Goal: Information Seeking & Learning: Learn about a topic

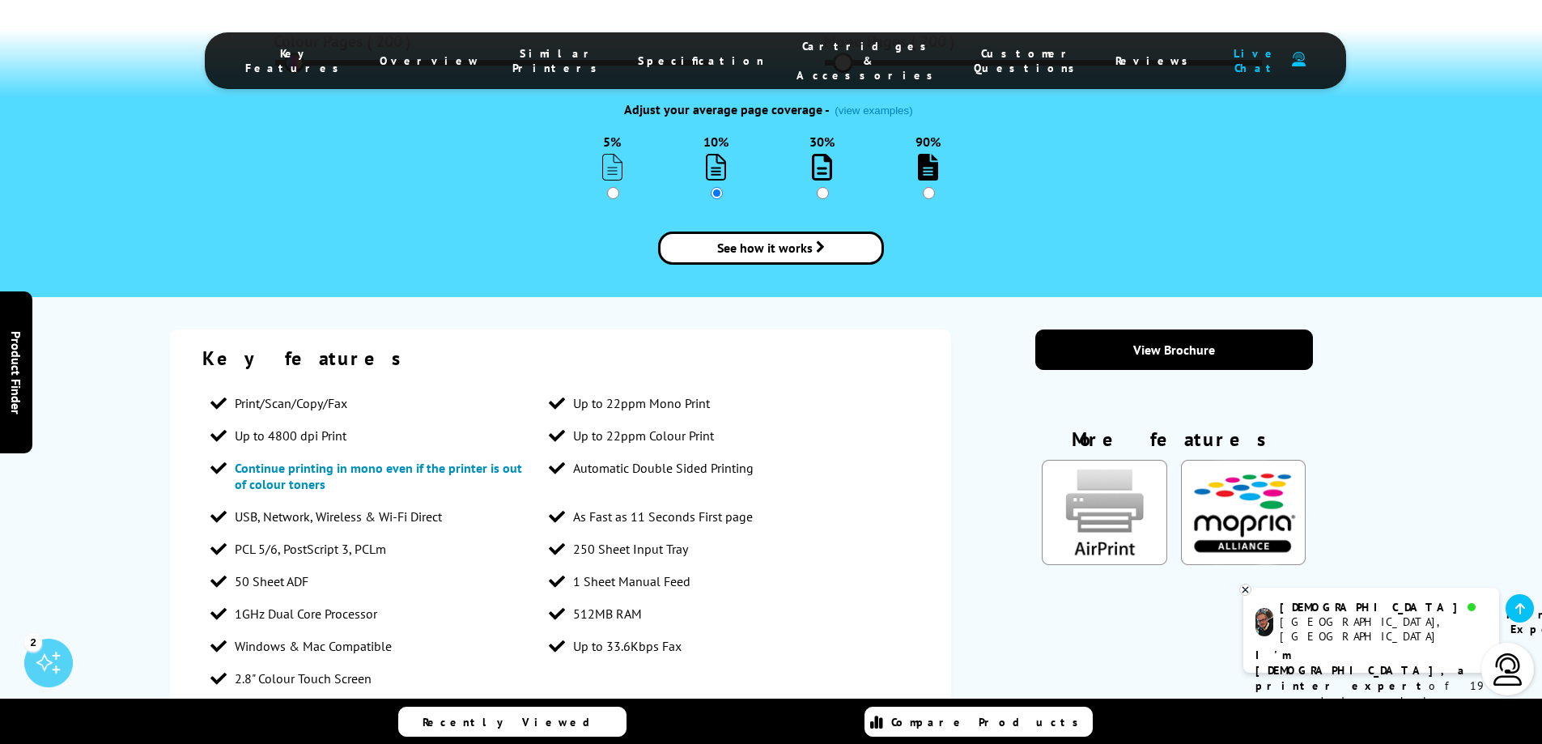
scroll to position [2266, 0]
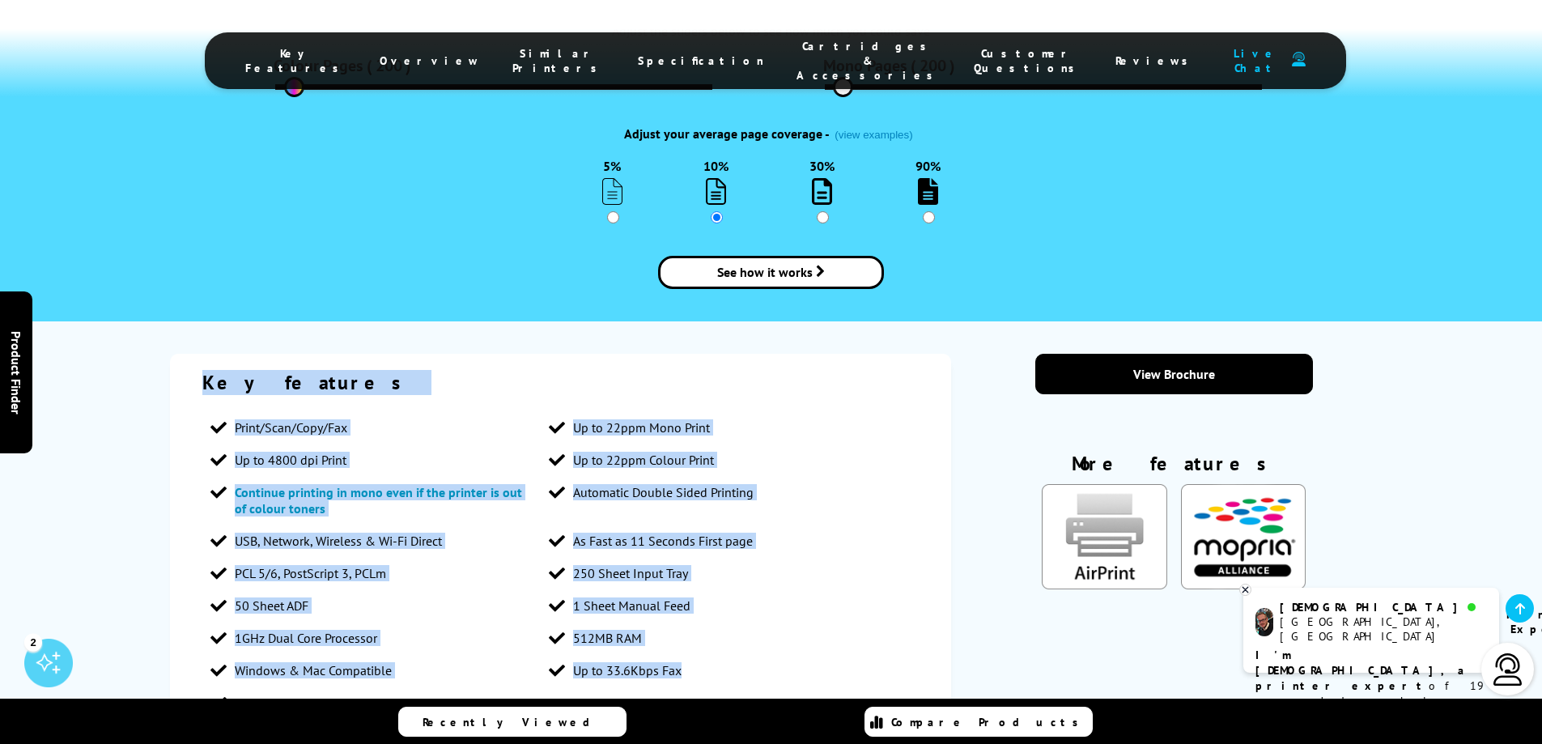
drag, startPoint x: 729, startPoint y: 565, endPoint x: 207, endPoint y: 211, distance: 630.5
click at [207, 354] on div "Key features Print/Scan/Copy/Fax Up to 22ppm Mono Print Up to 4800 dpi Print Up…" at bounding box center [561, 544] width 782 height 381
click at [427, 557] on li "PCL 5/6, PostScript 3, PCLm" at bounding box center [371, 573] width 339 height 32
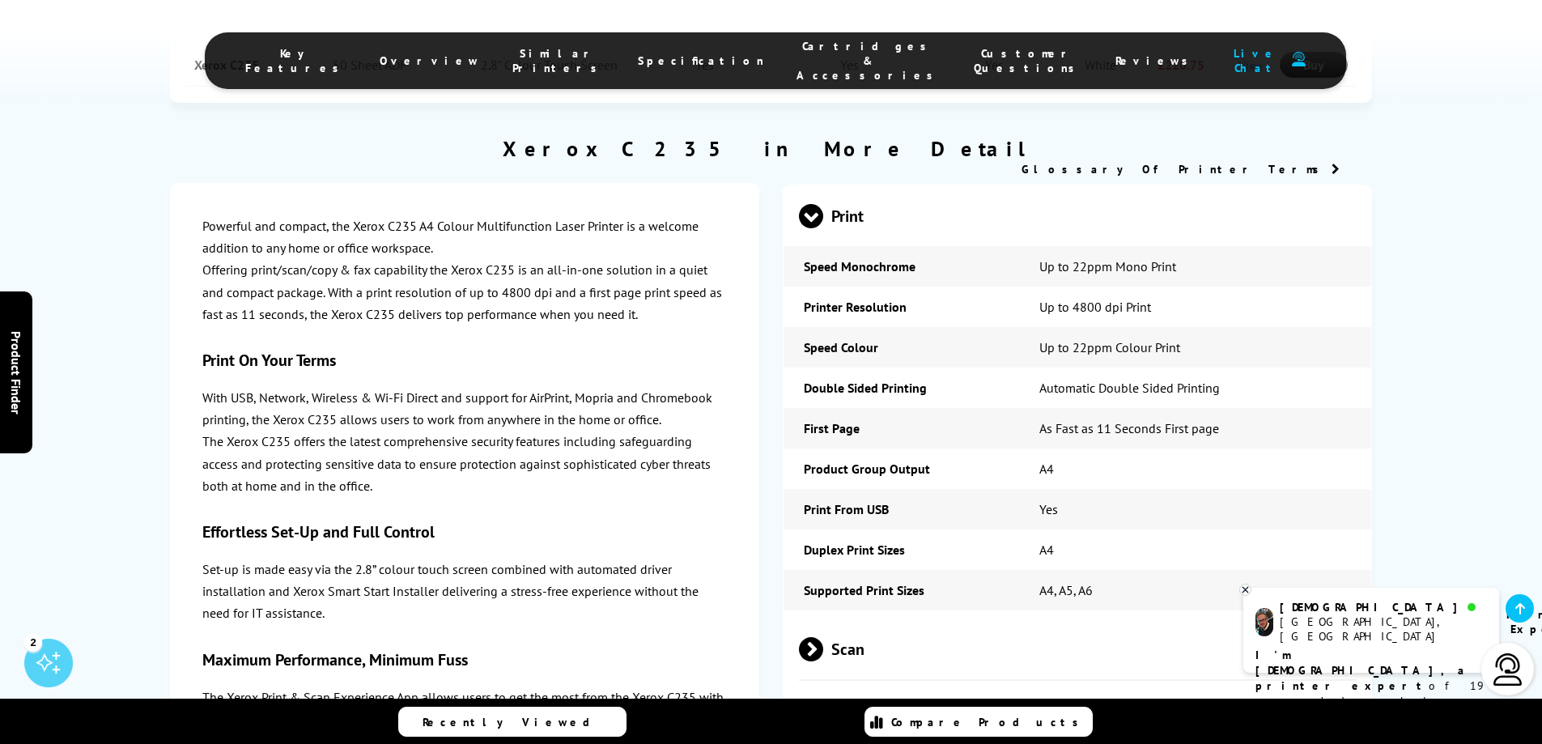
scroll to position [3399, 0]
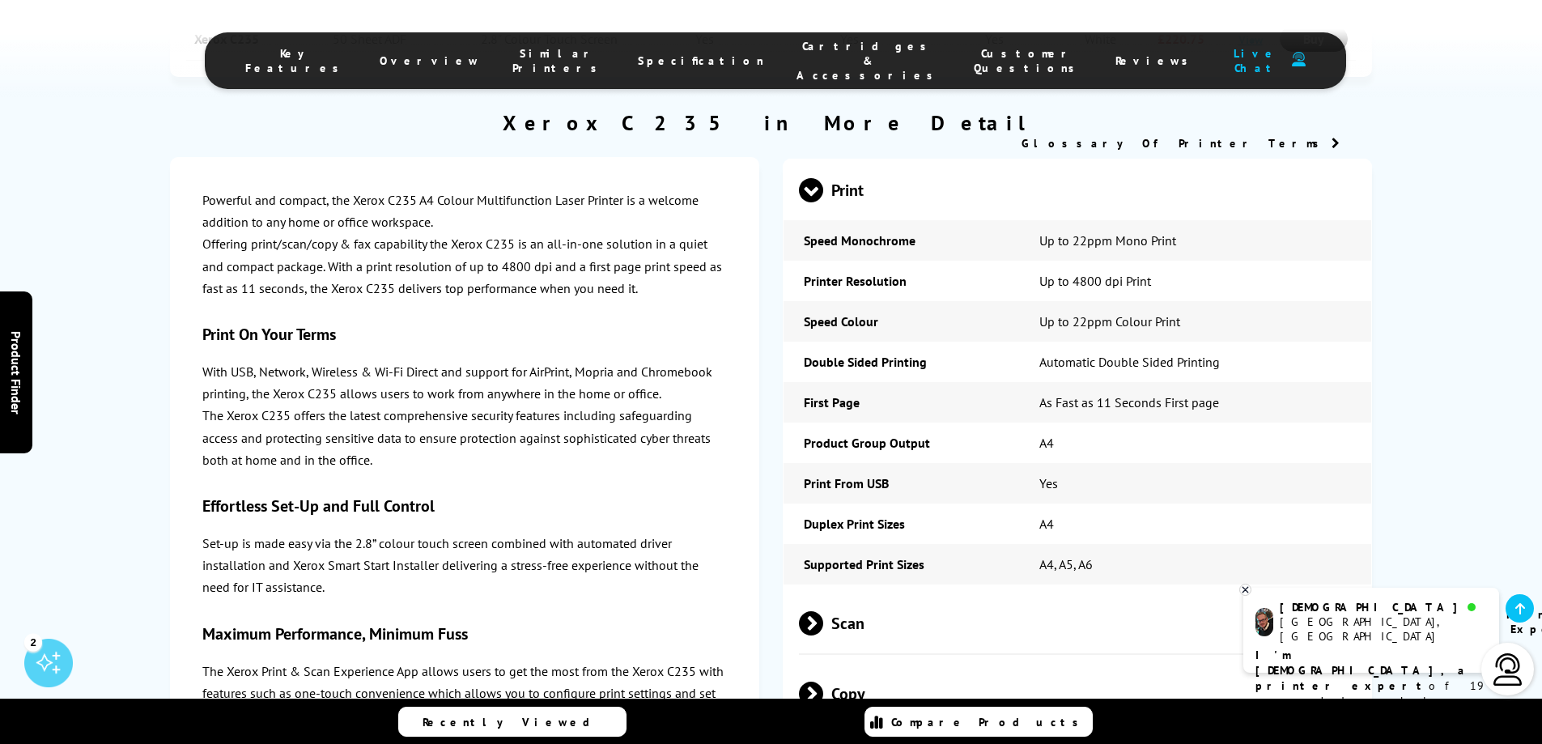
click at [823, 611] on span at bounding box center [823, 623] width 0 height 24
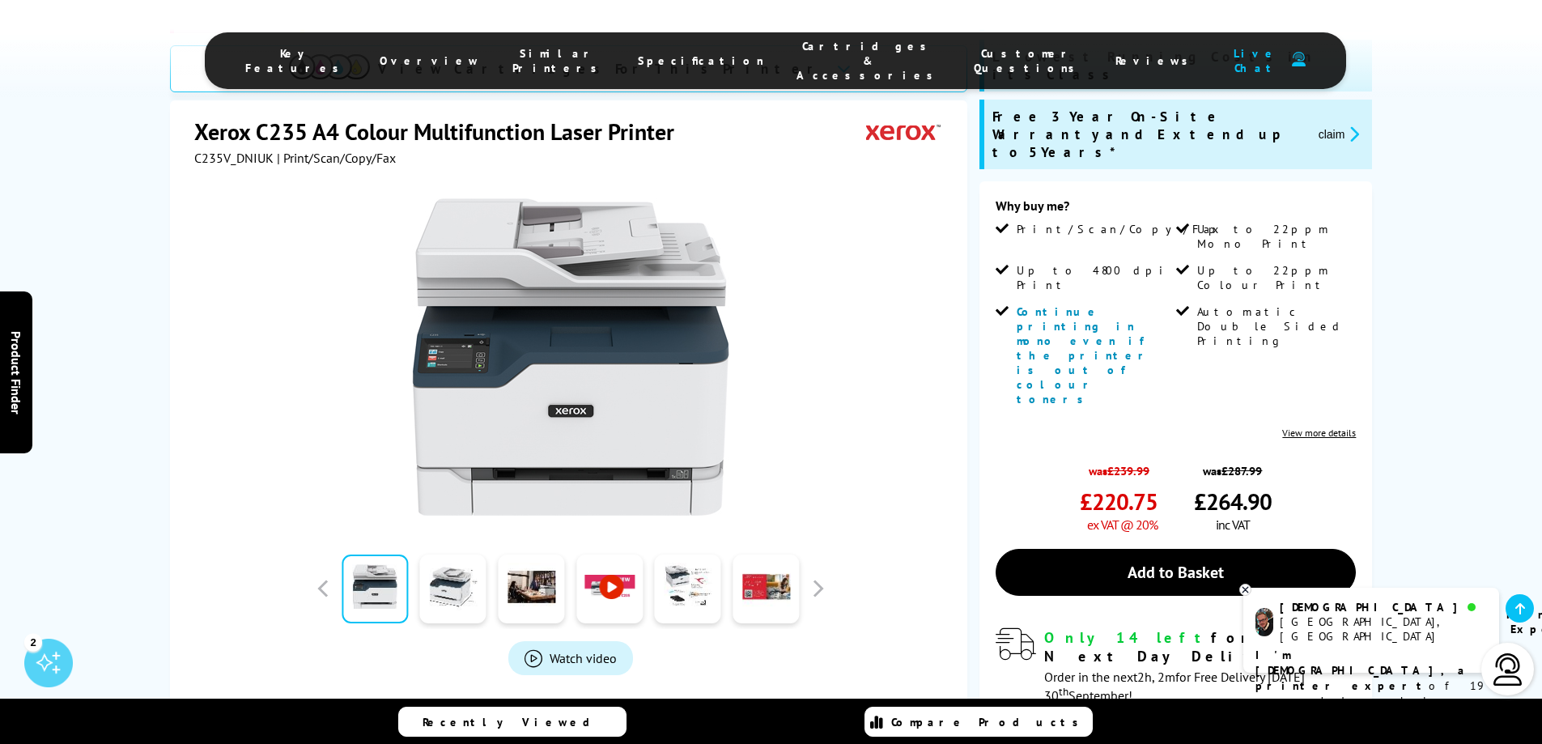
scroll to position [324, 0]
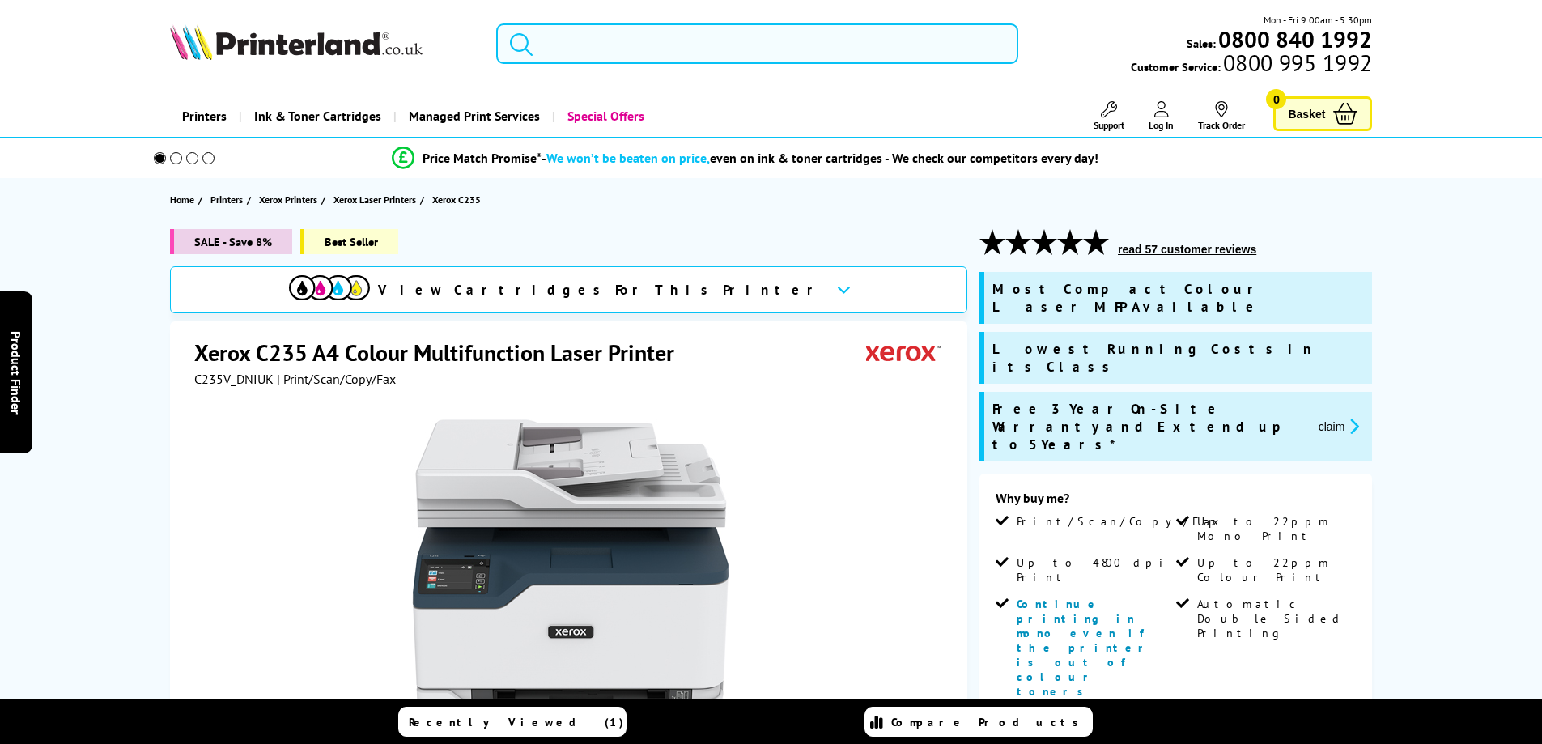
drag, startPoint x: 0, startPoint y: 0, endPoint x: 611, endPoint y: 56, distance: 613.6
click at [611, 56] on input "search" at bounding box center [757, 43] width 522 height 40
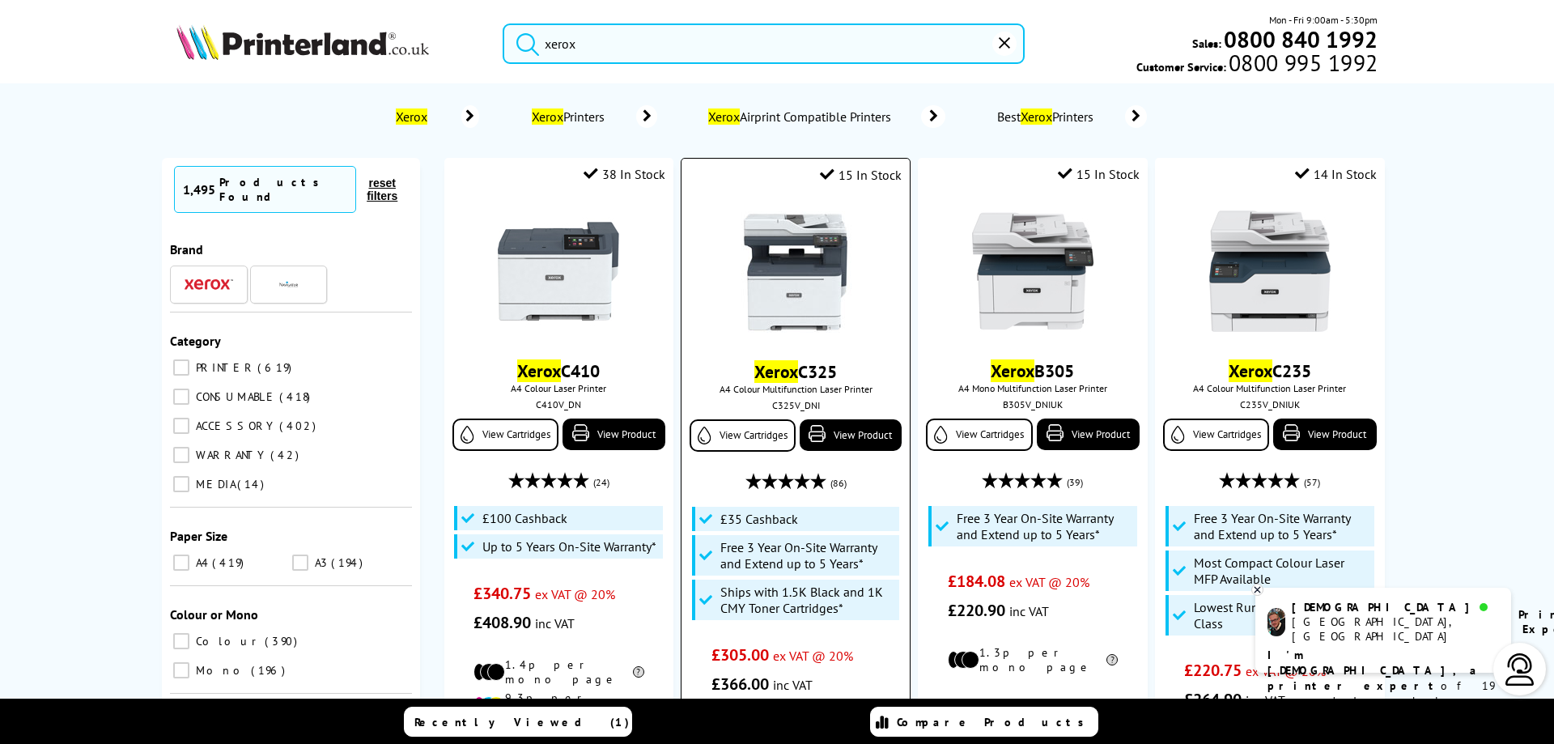
type input "xerox"
click at [838, 264] on img at bounding box center [795, 271] width 121 height 121
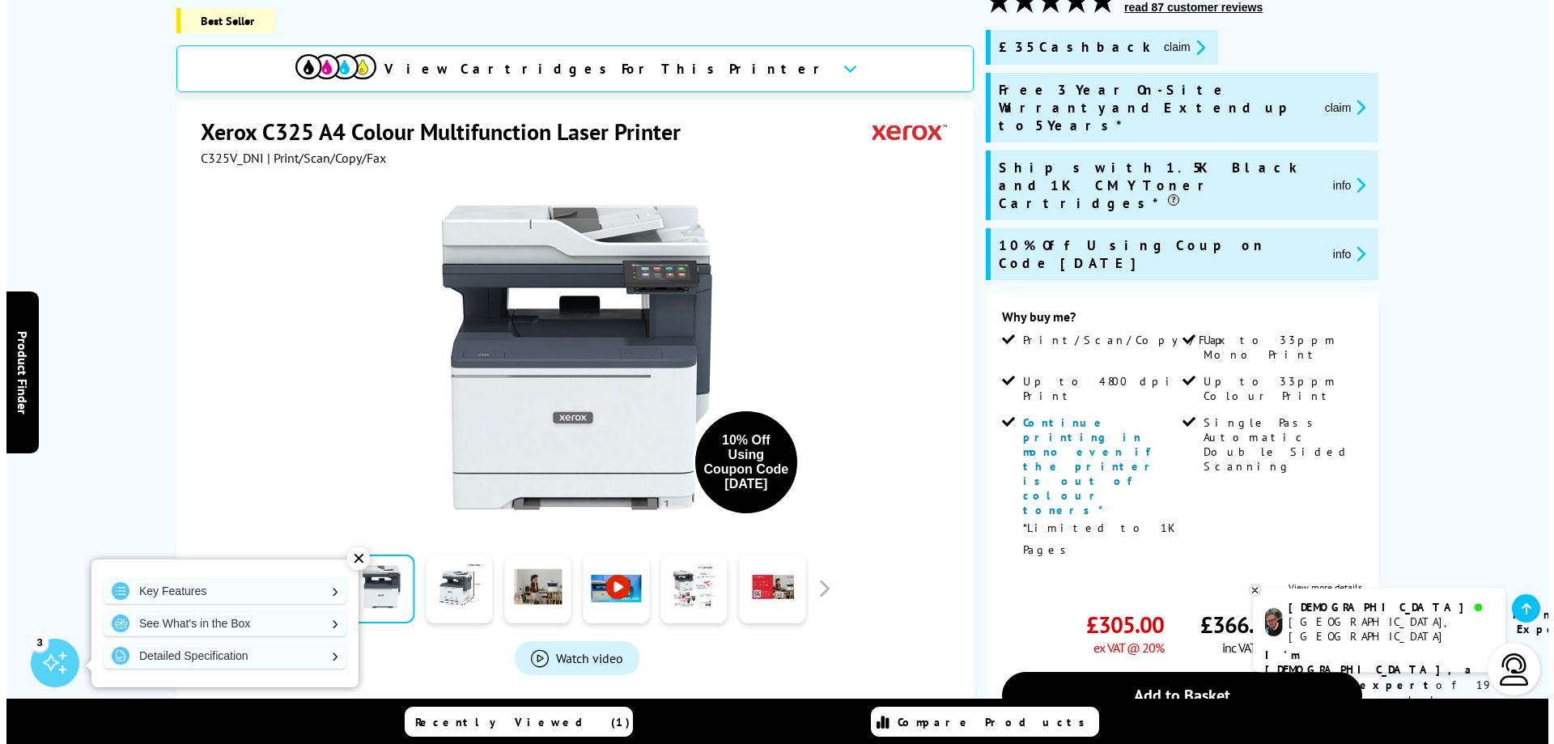
scroll to position [243, 0]
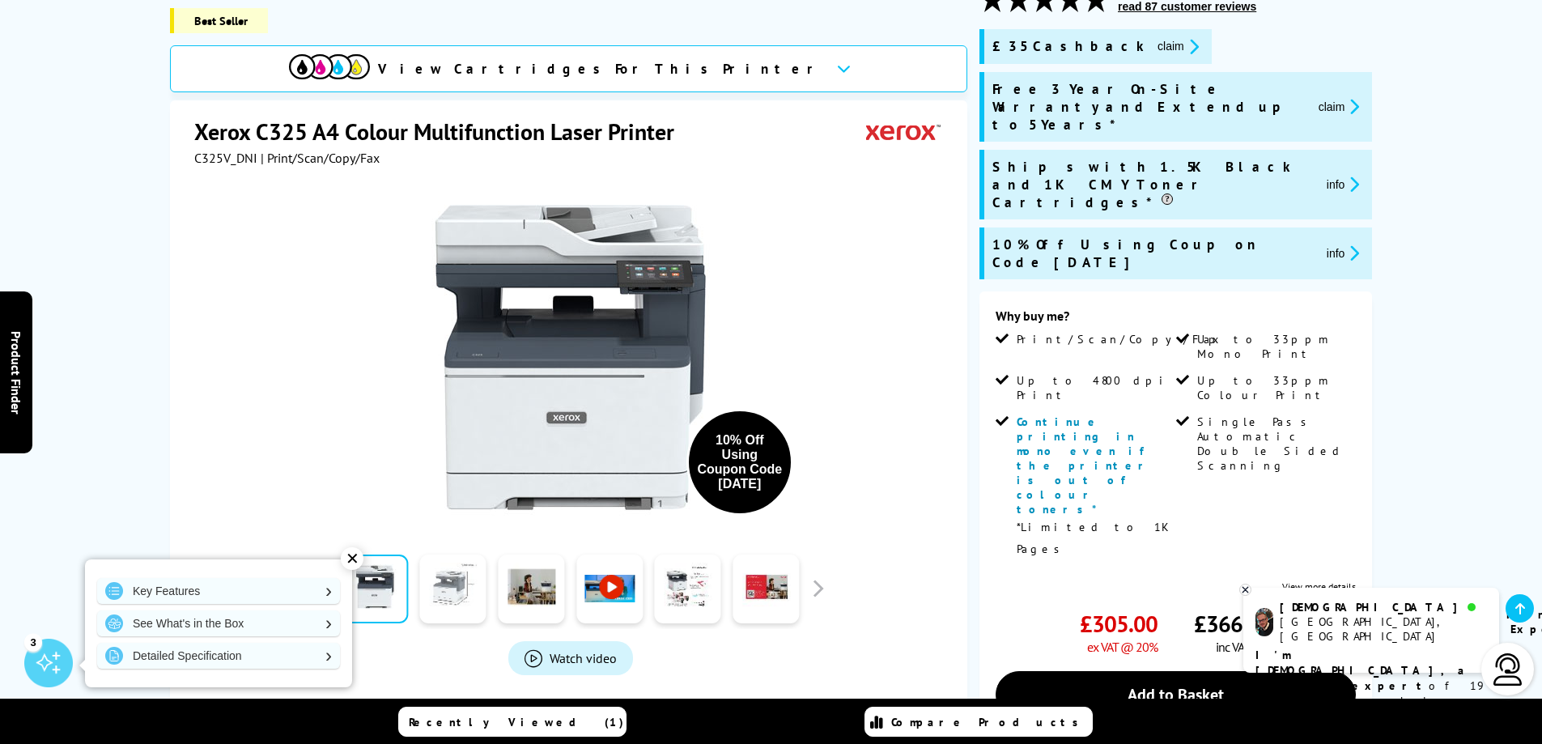
click at [456, 582] on link at bounding box center [453, 588] width 66 height 69
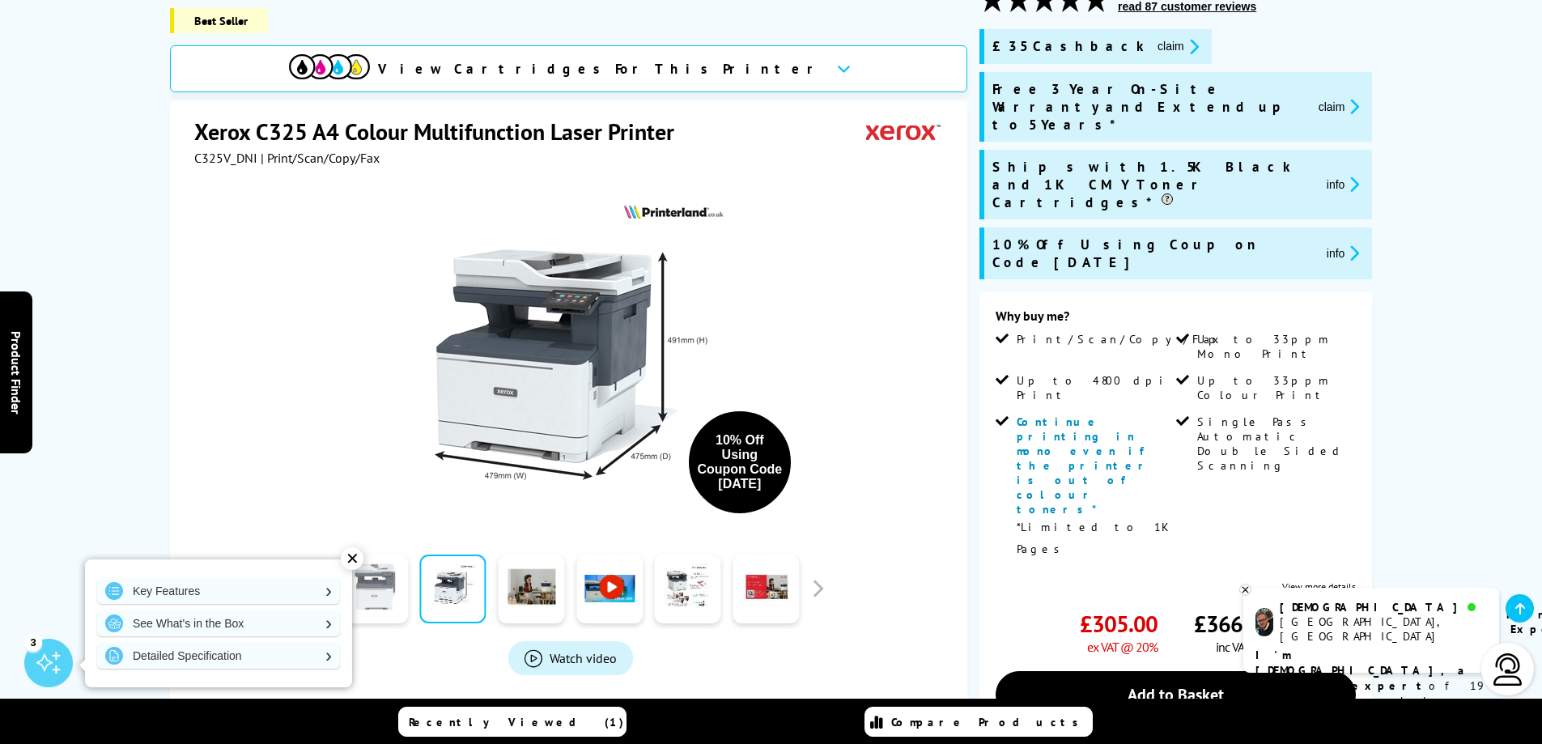
click at [383, 590] on link at bounding box center [375, 588] width 66 height 69
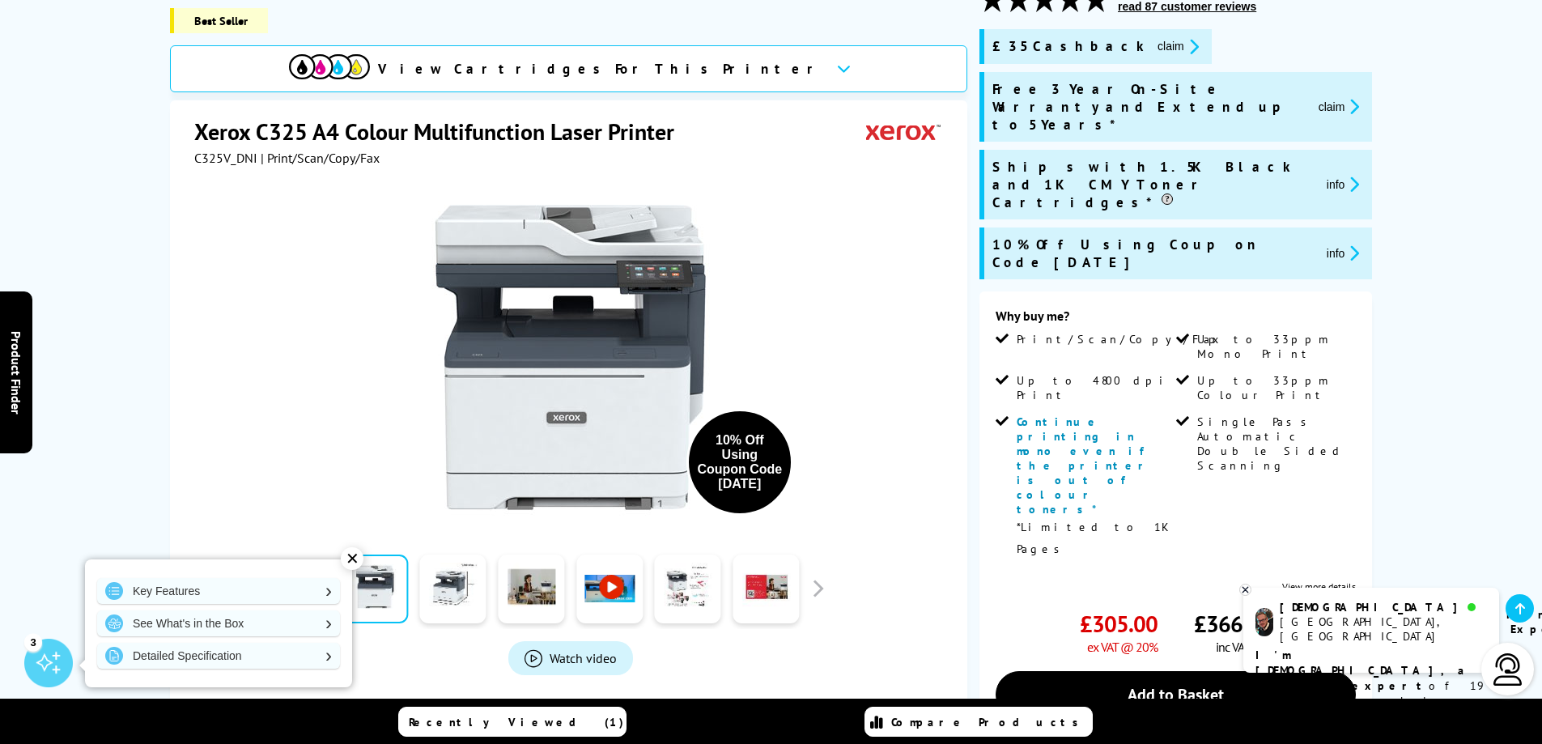
click at [1322, 244] on button "info" at bounding box center [1343, 253] width 43 height 19
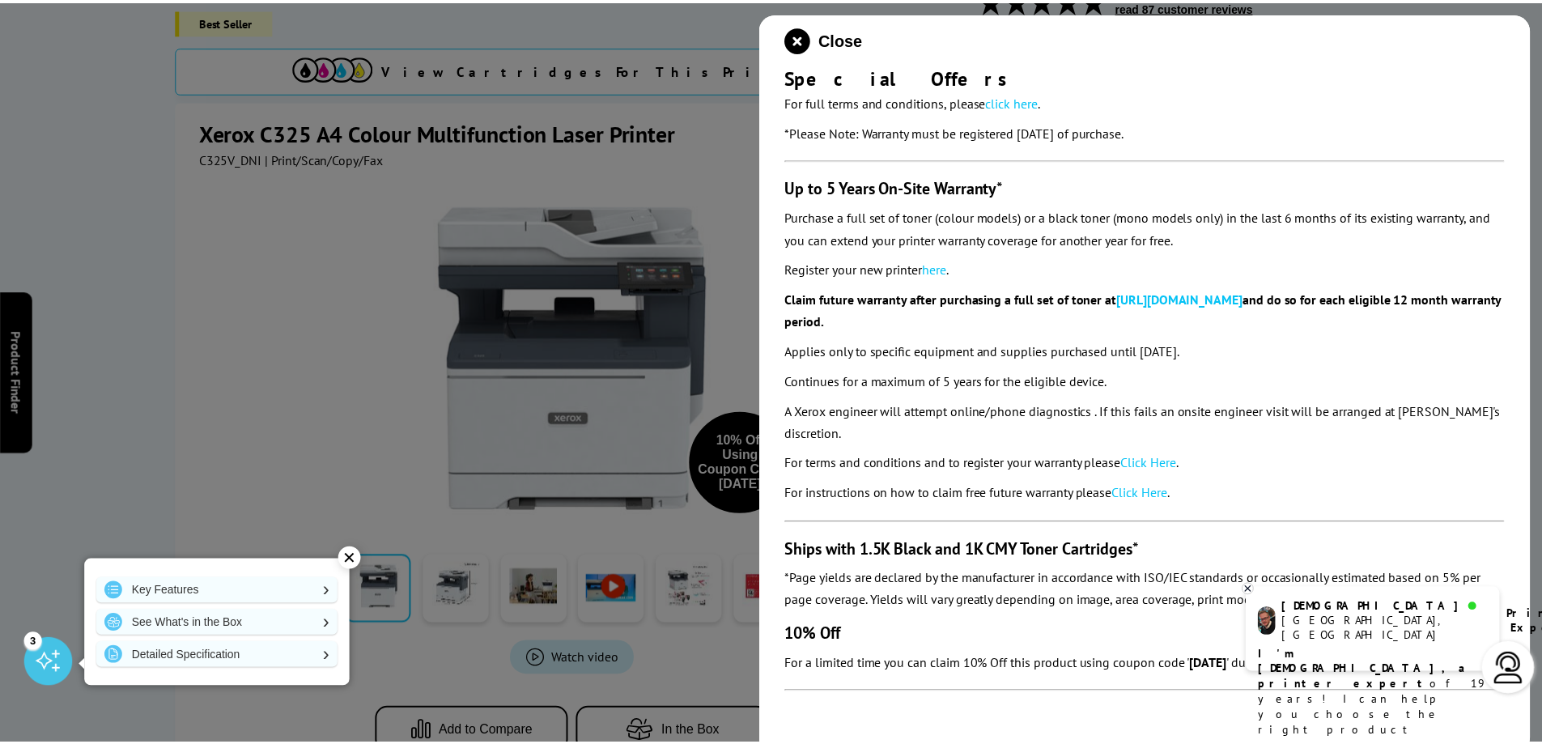
scroll to position [270, 0]
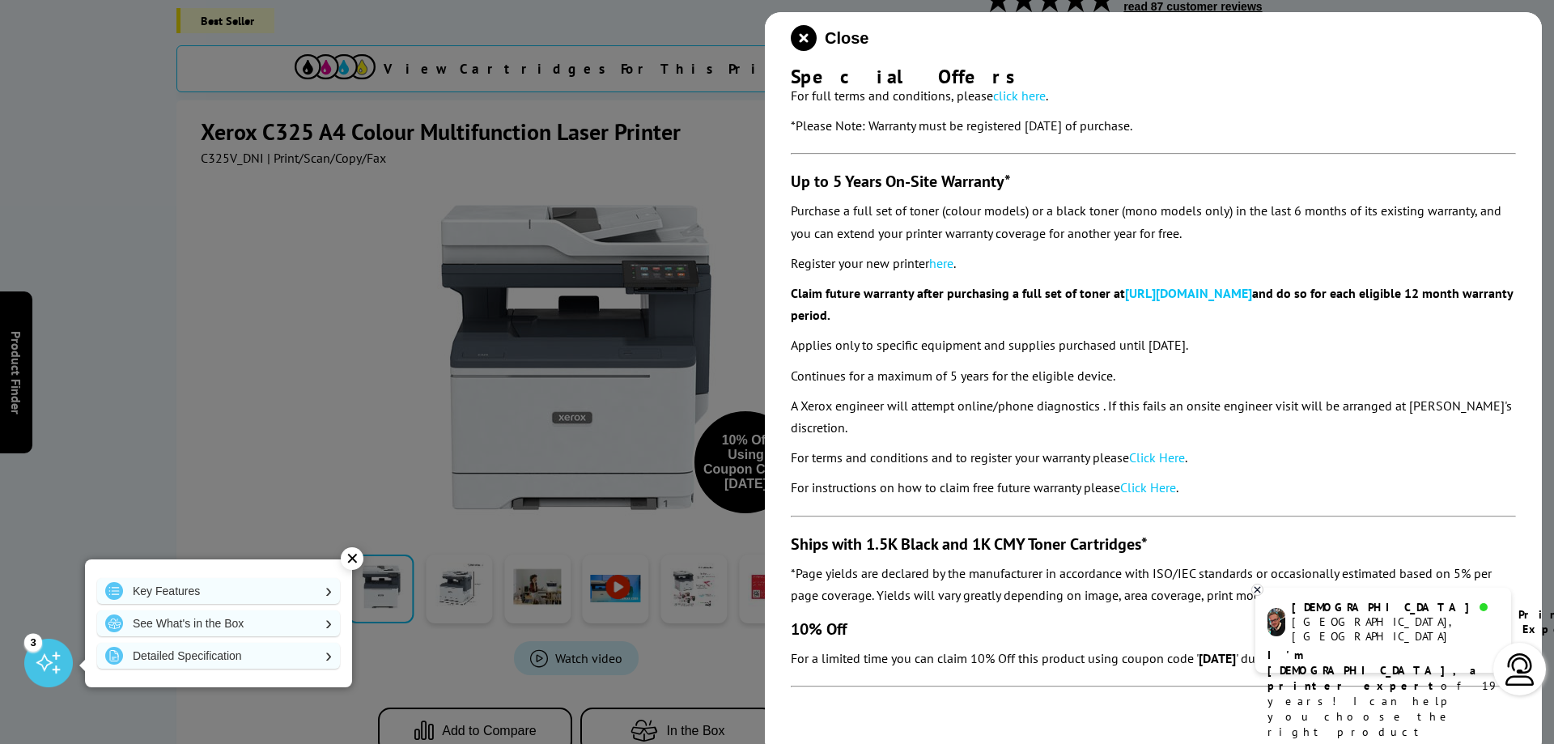
click at [1259, 589] on icon at bounding box center [1257, 590] width 11 height 12
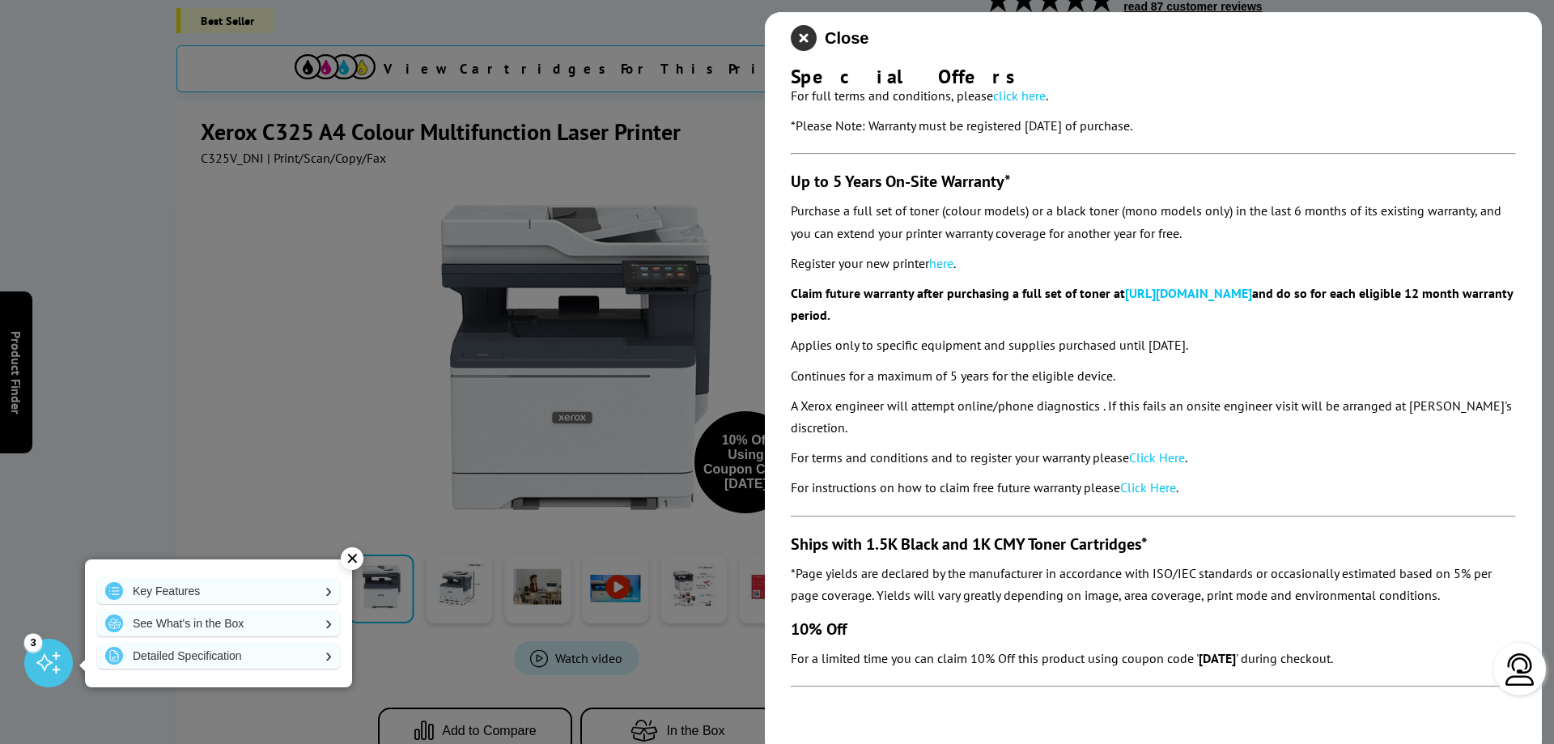
click at [805, 40] on icon "close modal" at bounding box center [804, 38] width 26 height 26
